Goal: Transaction & Acquisition: Purchase product/service

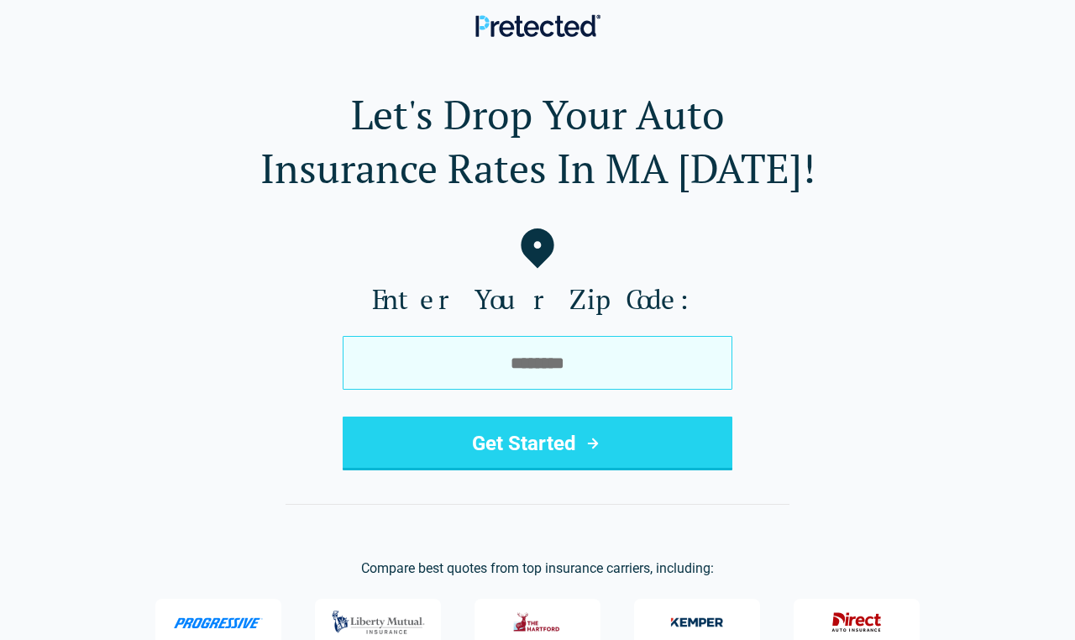
click at [564, 360] on input "tel" at bounding box center [538, 363] width 390 height 54
type input "*****"
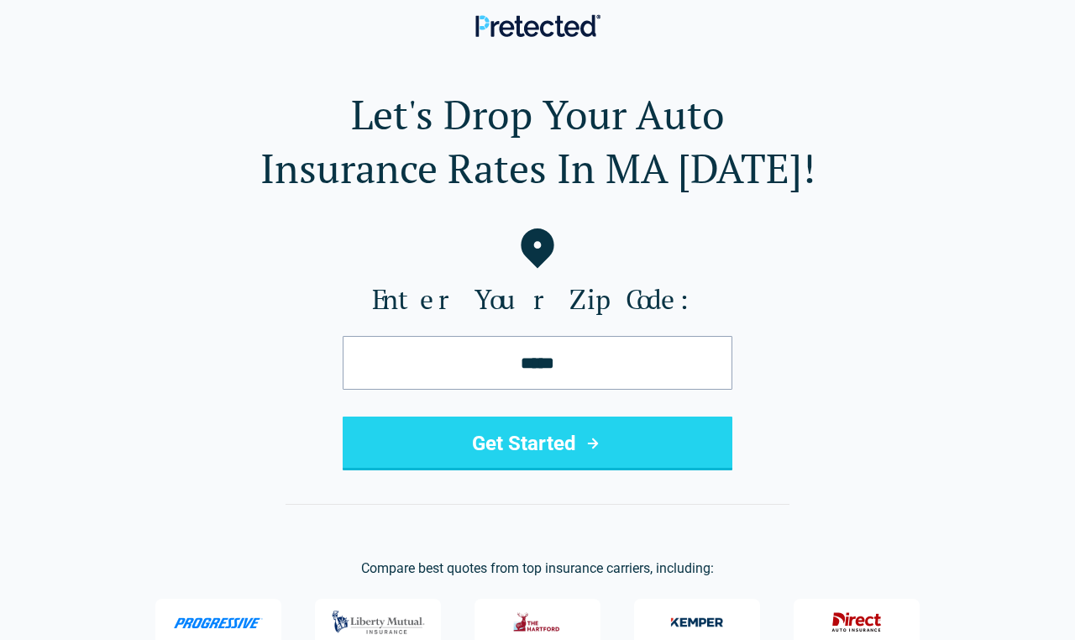
click at [489, 444] on button "Get Started" at bounding box center [538, 444] width 390 height 54
click at [380, 623] on img at bounding box center [379, 622] width 102 height 40
click at [590, 442] on icon "submit" at bounding box center [593, 443] width 20 height 20
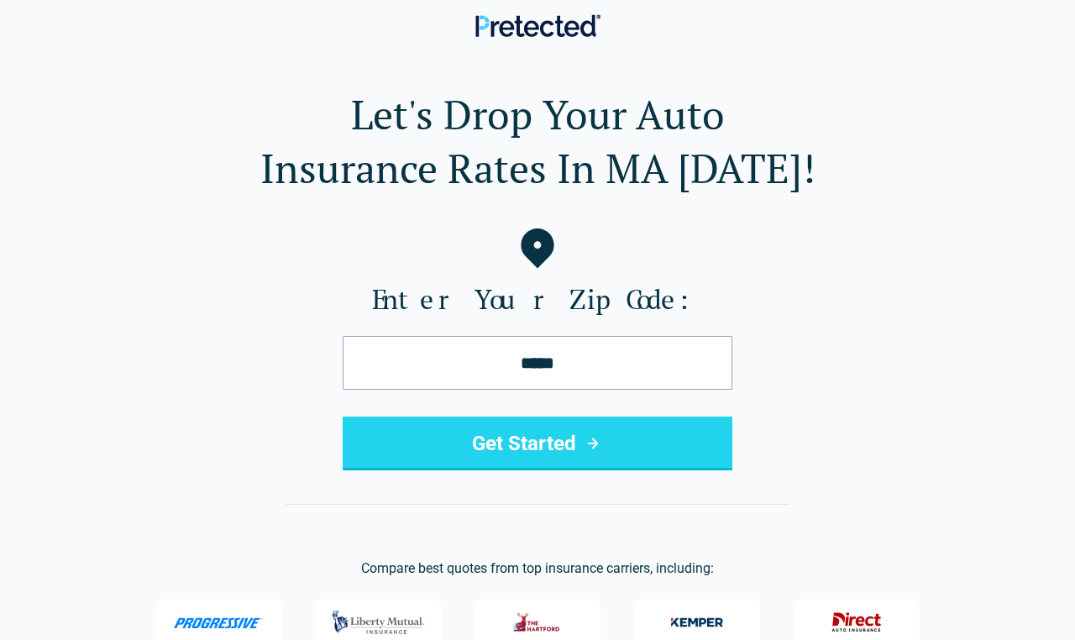
click at [590, 442] on icon "submit" at bounding box center [593, 443] width 20 height 20
